Goal: Information Seeking & Learning: Learn about a topic

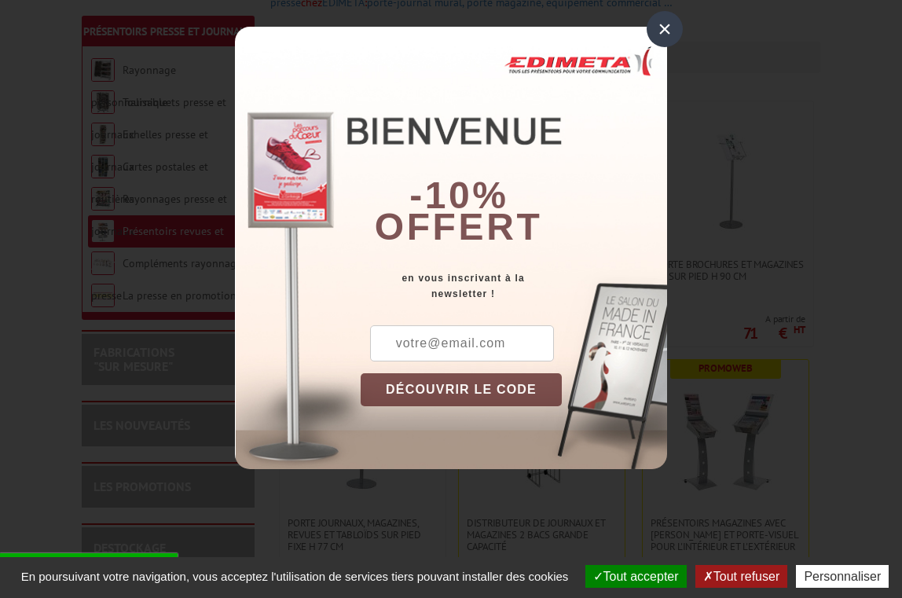
scroll to position [280, 0]
click at [667, 33] on div "×" at bounding box center [665, 29] width 36 height 36
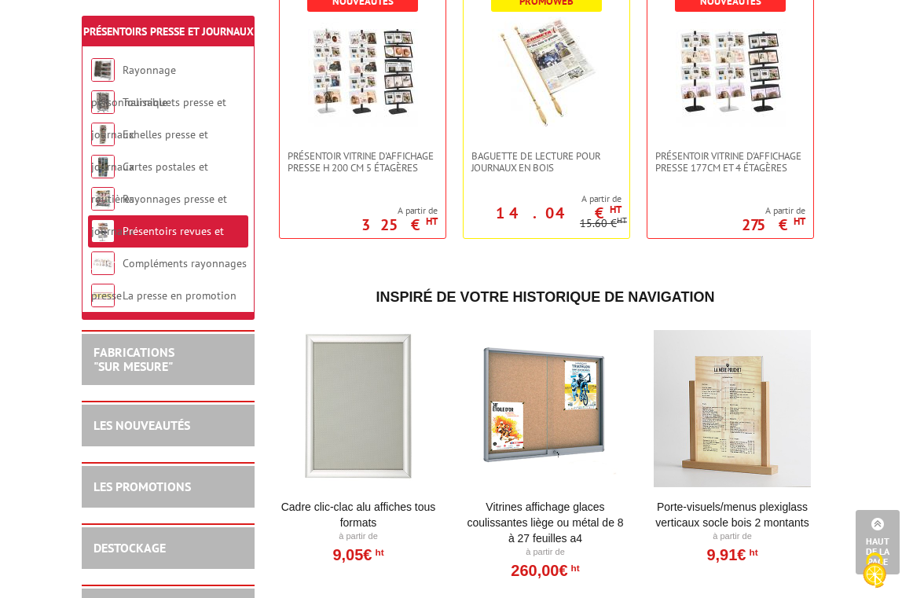
scroll to position [1159, 0]
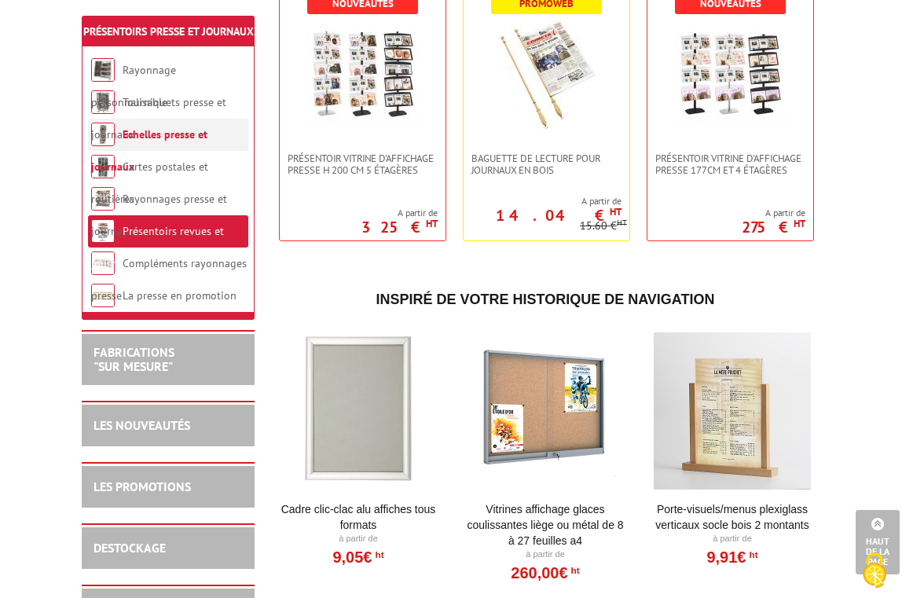
click at [180, 151] on link "Echelles presse et journaux" at bounding box center [149, 150] width 116 height 46
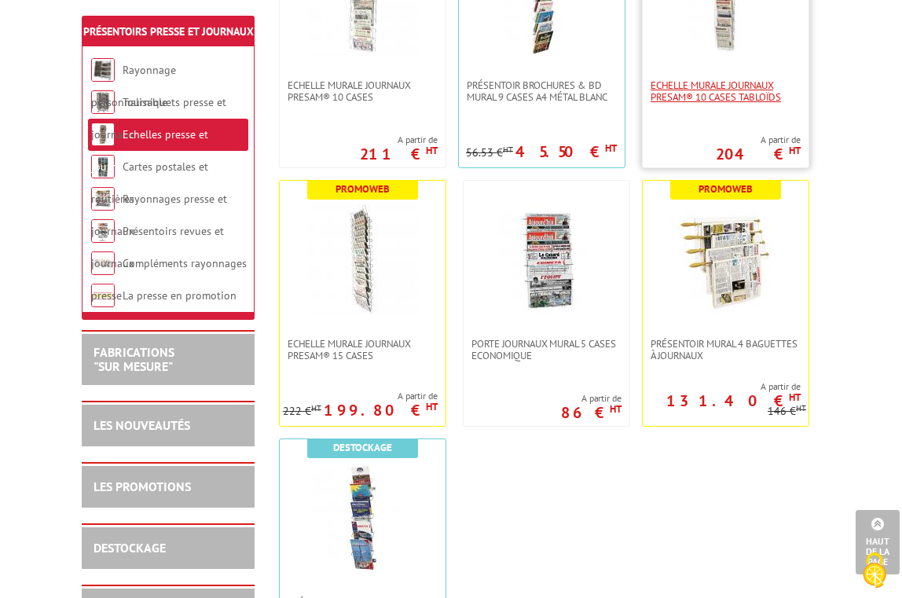
scroll to position [733, 0]
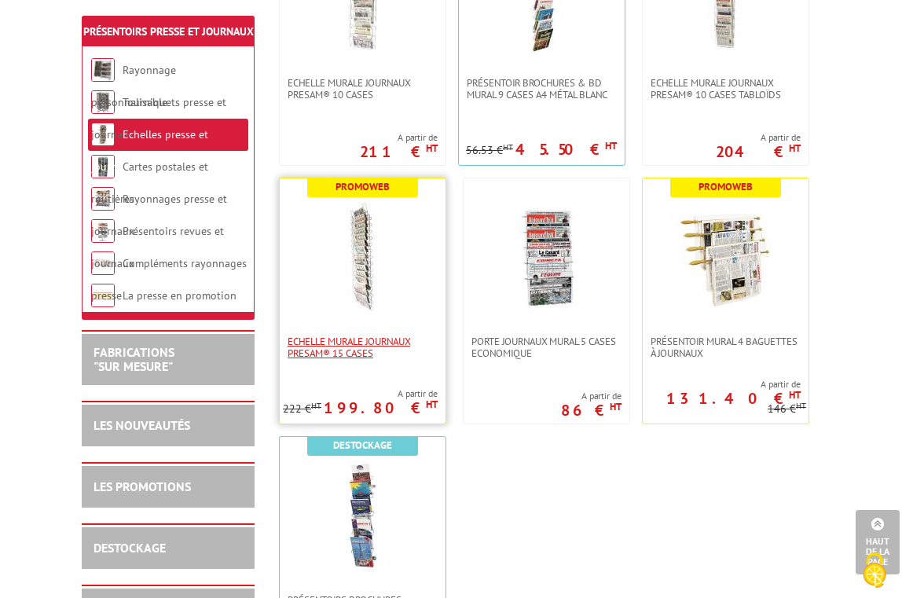
click at [333, 354] on span "Echelle murale journaux Presam® 15 cases" at bounding box center [363, 347] width 150 height 24
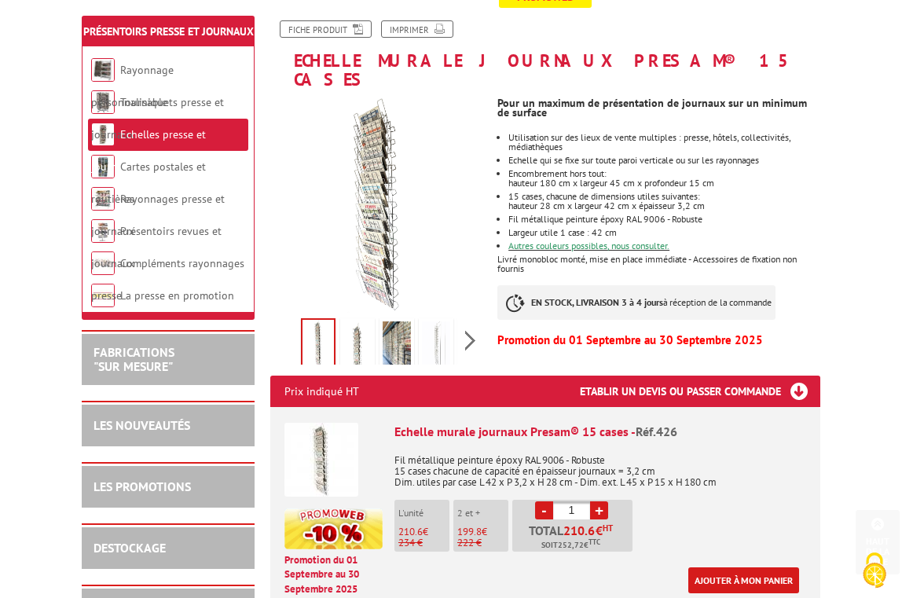
scroll to position [221, 0]
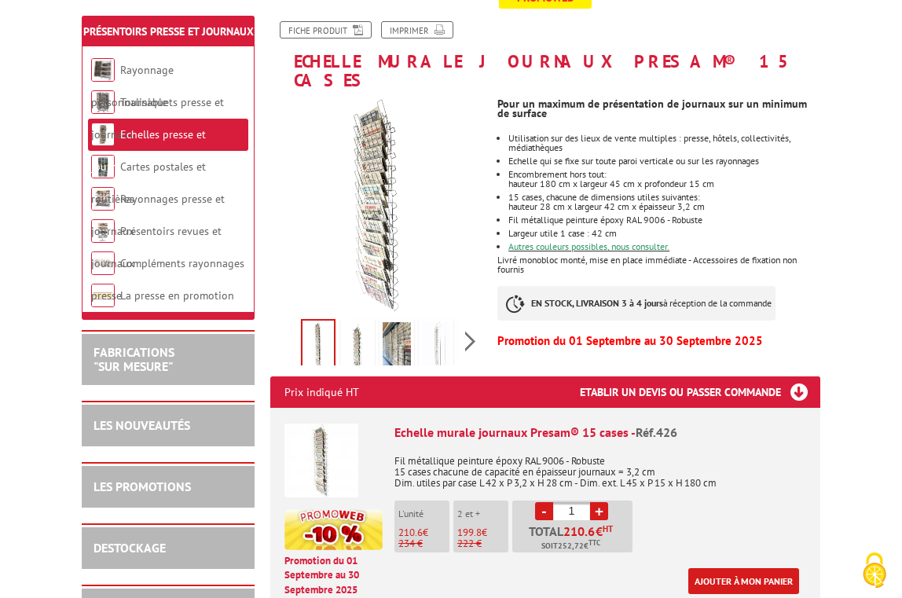
click at [365, 324] on img at bounding box center [357, 346] width 28 height 49
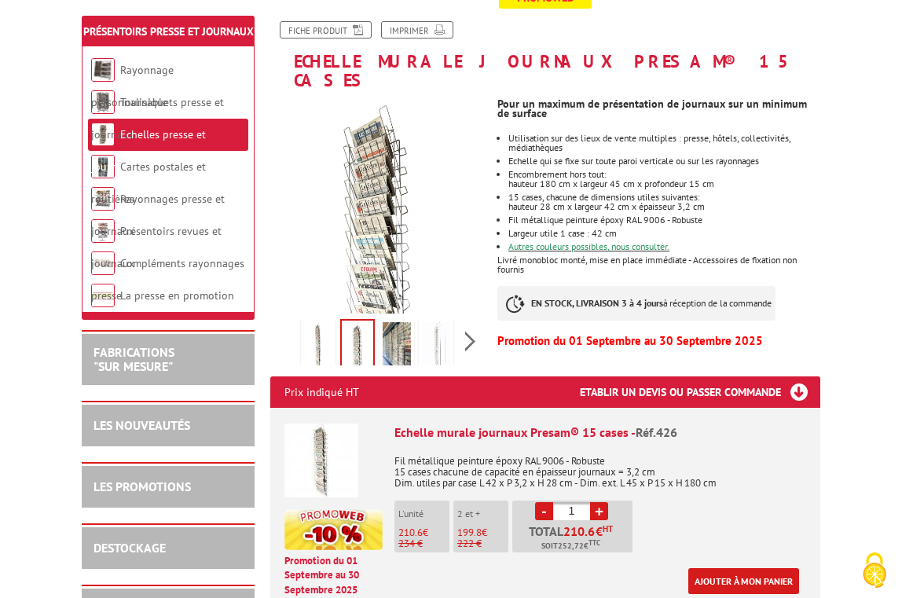
click at [397, 330] on img at bounding box center [397, 346] width 28 height 49
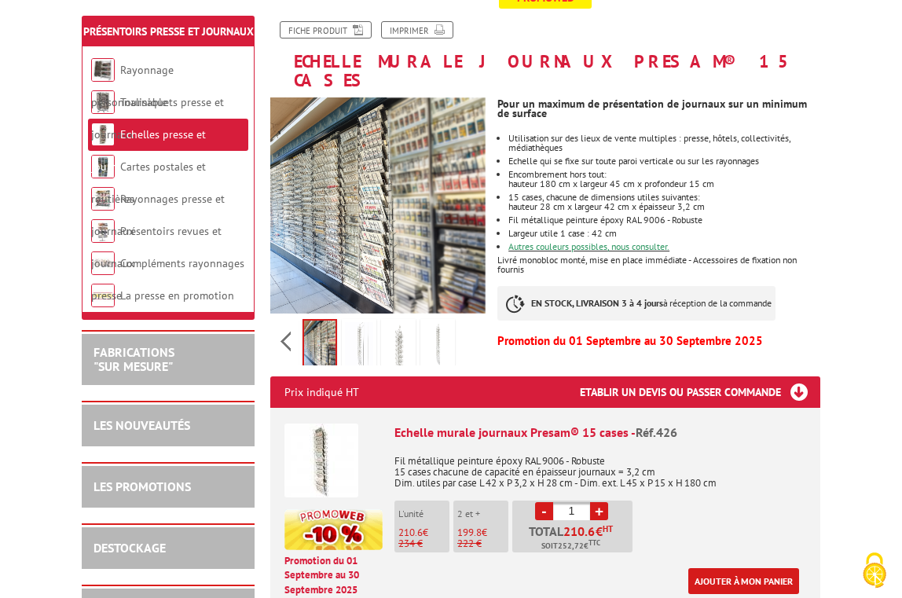
click at [475, 318] on div "Previous Next" at bounding box center [377, 340] width 215 height 55
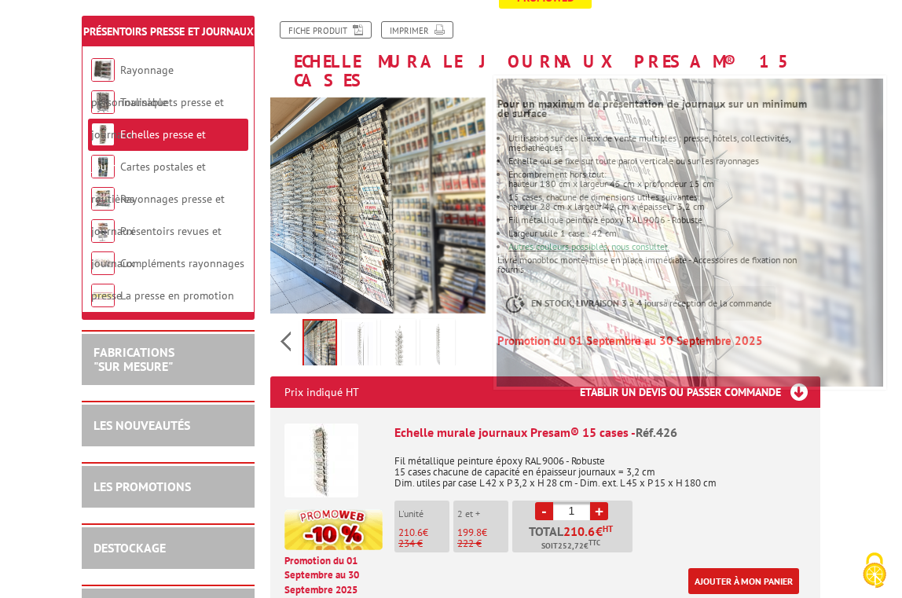
click at [363, 322] on img at bounding box center [359, 346] width 28 height 49
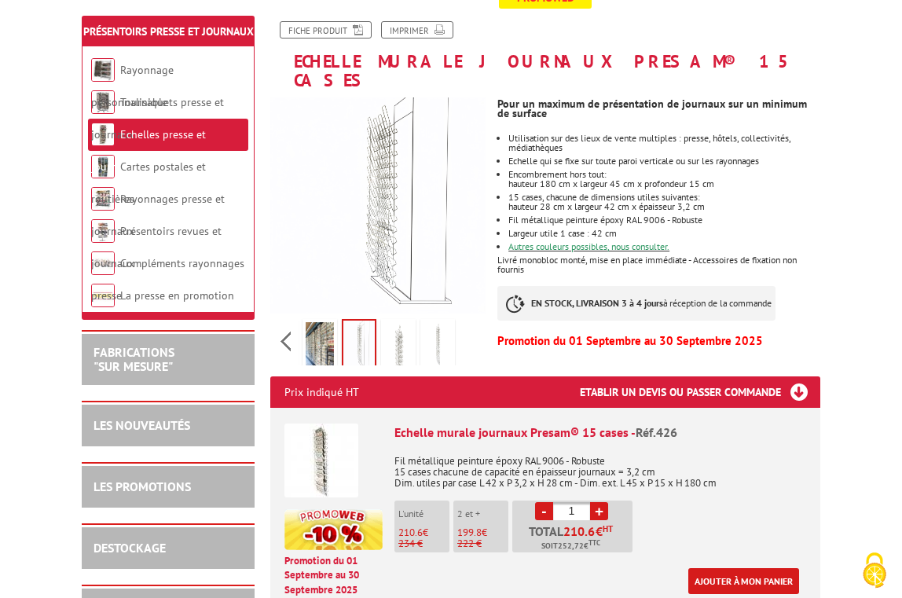
click at [403, 330] on img at bounding box center [398, 346] width 28 height 49
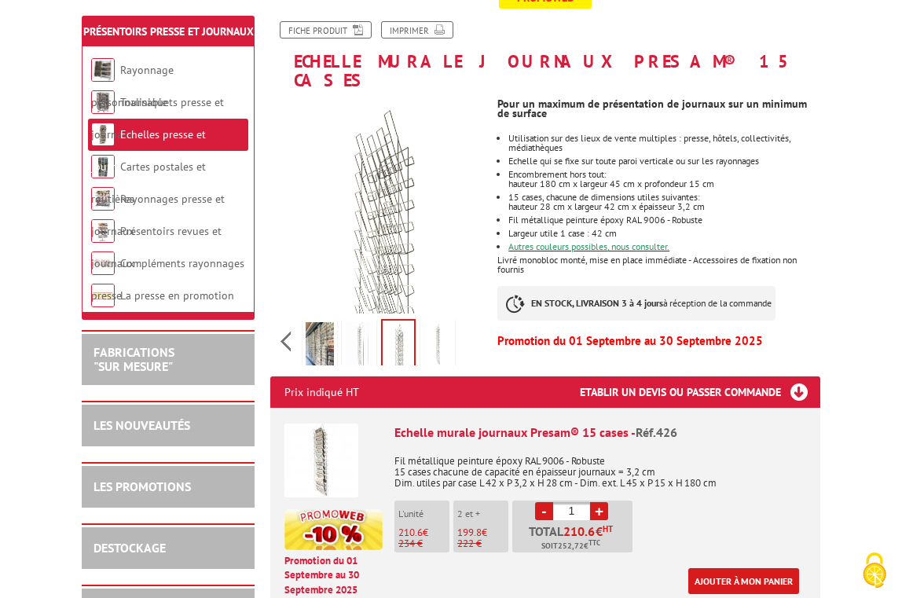
click at [431, 335] on img at bounding box center [437, 346] width 28 height 49
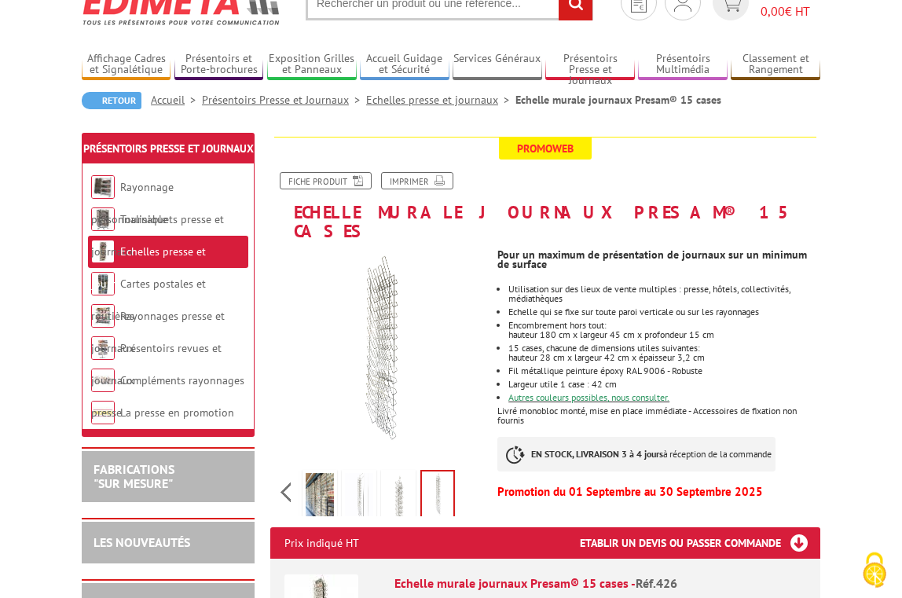
scroll to position [73, 0]
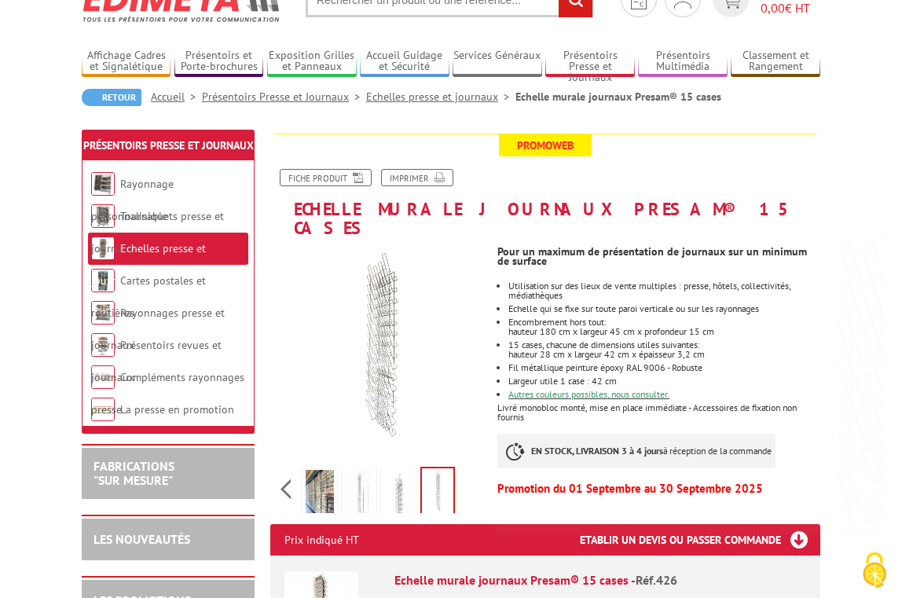
click at [126, 266] on link "Echelles presse et journaux" at bounding box center [148, 264] width 115 height 46
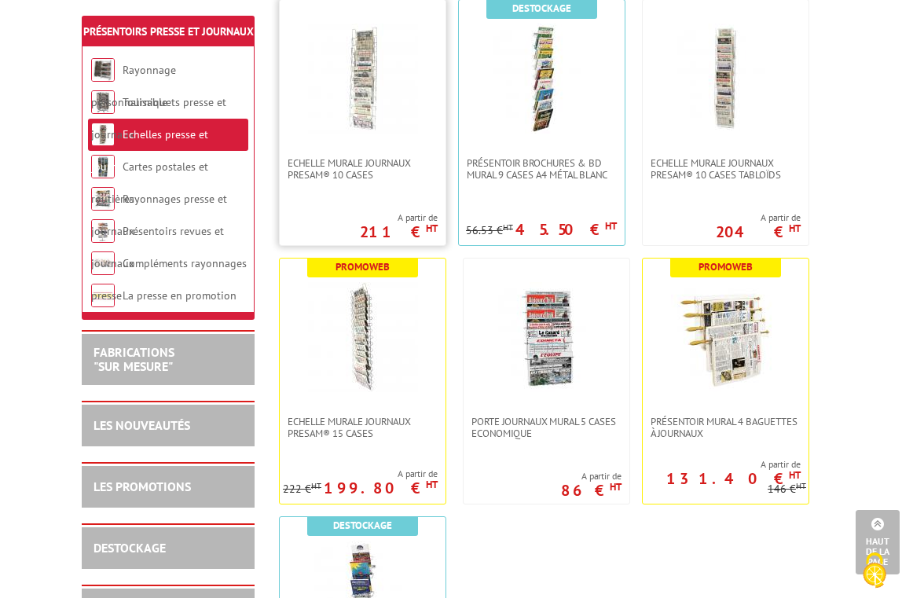
scroll to position [659, 0]
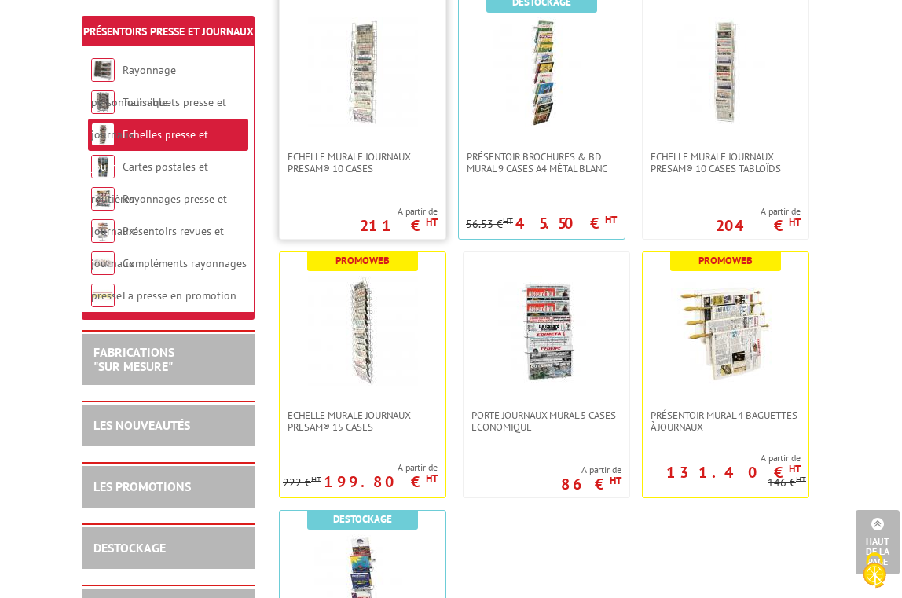
click at [380, 66] on img at bounding box center [363, 72] width 110 height 110
